Goal: Task Accomplishment & Management: Manage account settings

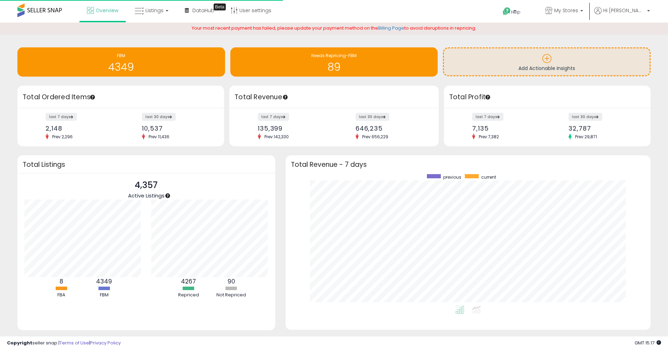
scroll to position [132, 351]
click at [397, 27] on link "Billing Page" at bounding box center [391, 28] width 26 height 7
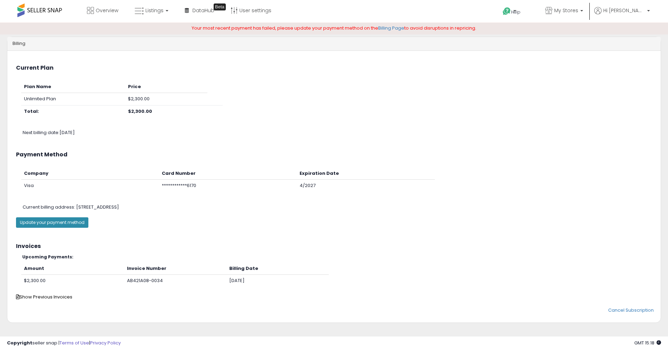
click at [78, 219] on button "Update your payment method" at bounding box center [52, 222] width 72 height 10
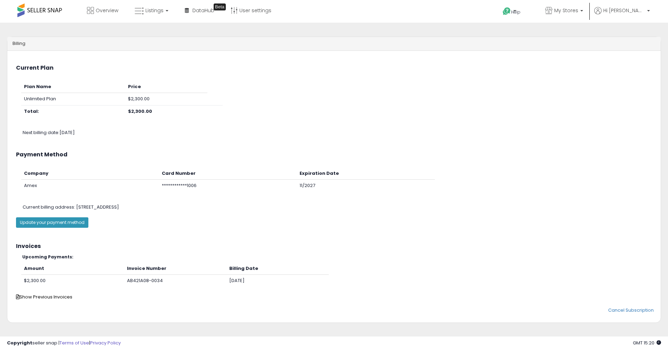
click at [418, 86] on div "Plan Name Price Unlimited Plan $2,300.00 Total: $2,300.00" at bounding box center [334, 103] width 646 height 44
